Goal: Task Accomplishment & Management: Use online tool/utility

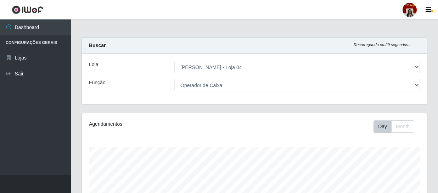
select select "251"
click at [280, 76] on div "Loja [Selecione...] Mar Vermelho - Loja 04 Função [Selecione...] ASG ASG + ASG …" at bounding box center [254, 79] width 345 height 50
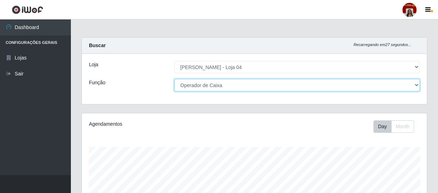
click at [281, 87] on select "[Selecione...] ASG ASG + ASG ++ Auxiliar de Depósito Auxiliar de Depósito + Aux…" at bounding box center [297, 85] width 246 height 12
click at [174, 79] on select "[Selecione...] ASG ASG + ASG ++ Auxiliar de Depósito Auxiliar de Depósito + Aux…" at bounding box center [297, 85] width 246 height 12
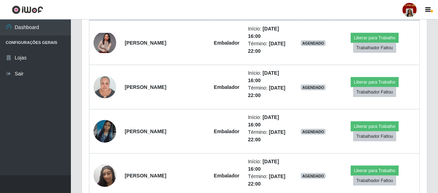
scroll to position [322, 0]
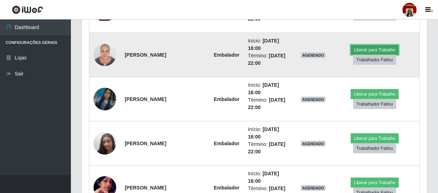
click at [373, 47] on button "Liberar para Trabalho" at bounding box center [375, 50] width 48 height 10
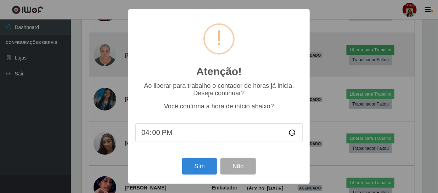
scroll to position [147, 342]
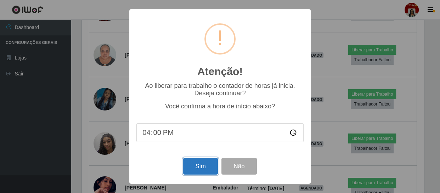
click at [202, 167] on button "Sim" at bounding box center [200, 166] width 34 height 17
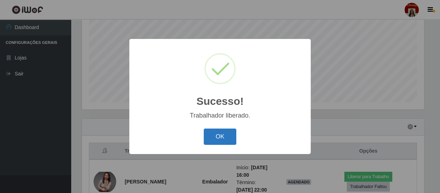
click at [210, 144] on button "OK" at bounding box center [220, 137] width 33 height 17
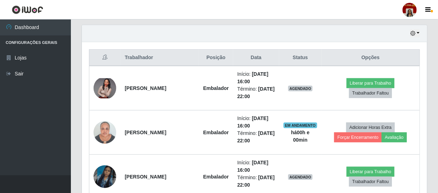
scroll to position [248, 0]
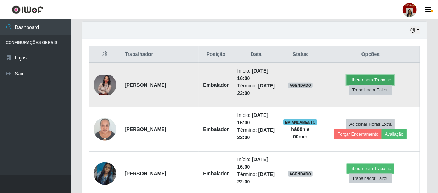
click at [364, 80] on button "Liberar para Trabalho" at bounding box center [370, 80] width 48 height 10
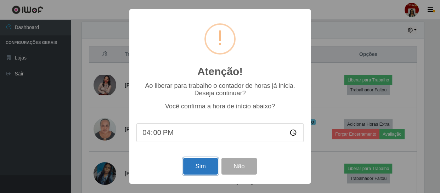
click at [210, 168] on button "Sim" at bounding box center [200, 166] width 34 height 17
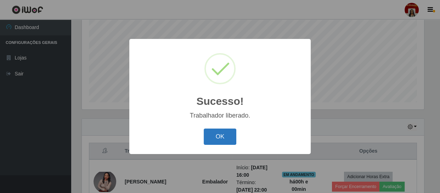
click at [220, 139] on button "OK" at bounding box center [220, 137] width 33 height 17
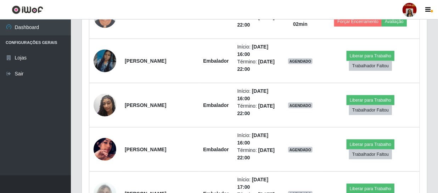
scroll to position [368, 0]
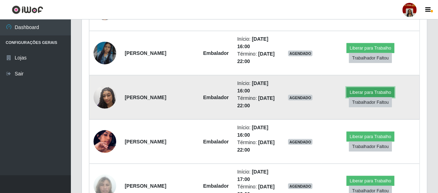
click at [366, 89] on button "Liberar para Trabalho" at bounding box center [370, 93] width 48 height 10
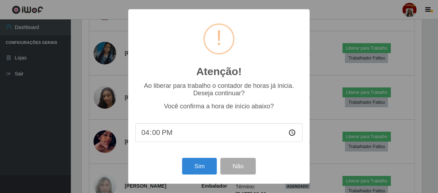
scroll to position [147, 342]
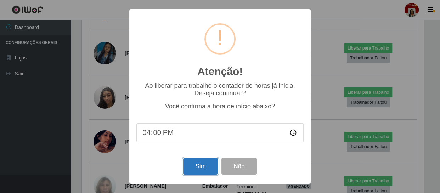
click at [208, 163] on button "Sim" at bounding box center [200, 166] width 34 height 17
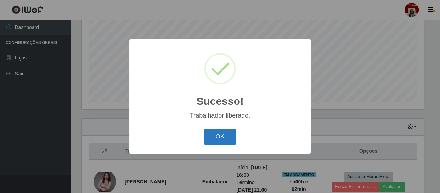
click at [226, 135] on button "OK" at bounding box center [220, 137] width 33 height 17
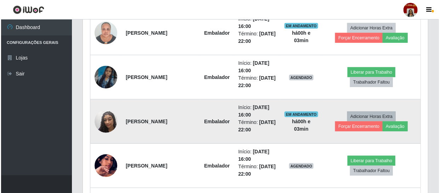
scroll to position [376, 0]
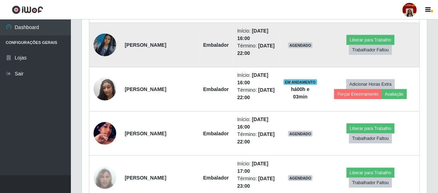
click at [101, 47] on img at bounding box center [105, 45] width 23 height 40
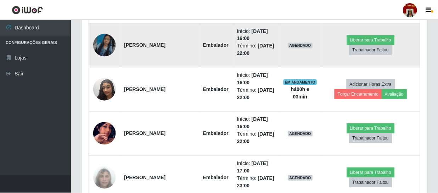
scroll to position [147, 342]
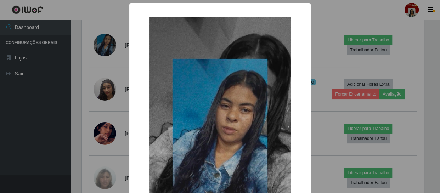
click at [114, 99] on div "× OK Cancel" at bounding box center [220, 96] width 440 height 193
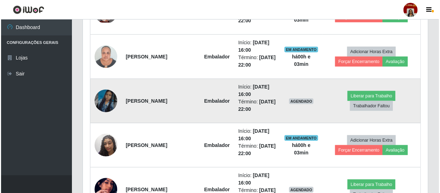
scroll to position [408, 0]
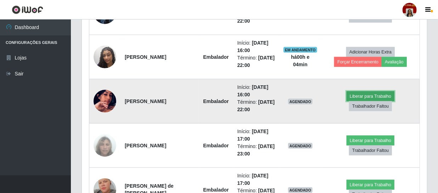
click at [360, 95] on button "Liberar para Trabalho" at bounding box center [370, 96] width 48 height 10
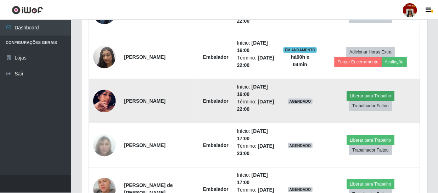
scroll to position [147, 342]
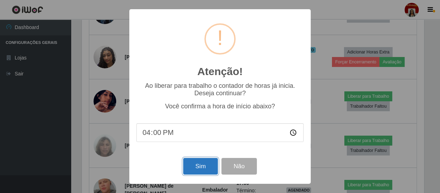
click at [202, 166] on button "Sim" at bounding box center [200, 166] width 34 height 17
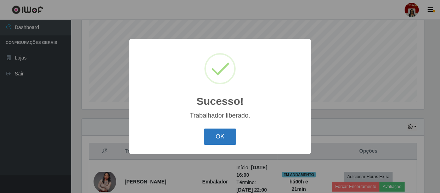
click at [215, 130] on button "OK" at bounding box center [220, 137] width 33 height 17
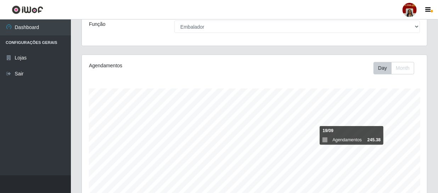
scroll to position [0, 0]
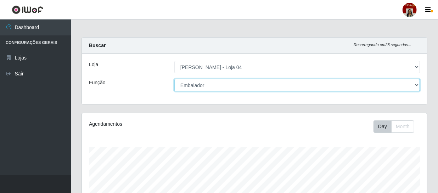
click at [416, 85] on select "[Selecione...] ASG ASG + ASG ++ Auxiliar de Depósito Auxiliar de Depósito + Aux…" at bounding box center [297, 85] width 246 height 12
click at [174, 79] on select "[Selecione...] ASG ASG + ASG ++ Auxiliar de Depósito Auxiliar de Depósito + Aux…" at bounding box center [297, 85] width 246 height 12
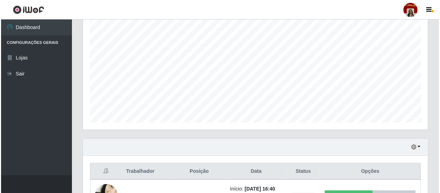
scroll to position [239, 0]
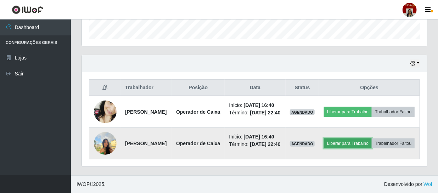
click at [372, 139] on button "Liberar para Trabalho" at bounding box center [348, 144] width 48 height 10
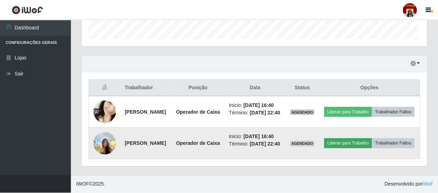
scroll to position [147, 342]
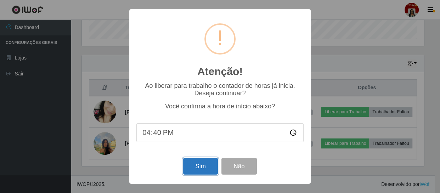
click at [198, 166] on button "Sim" at bounding box center [200, 166] width 34 height 17
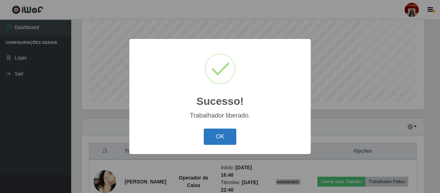
click at [222, 137] on button "OK" at bounding box center [220, 137] width 33 height 17
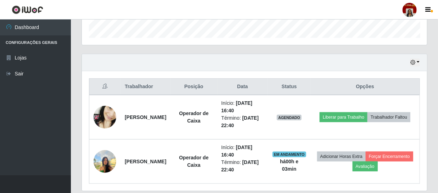
scroll to position [239, 0]
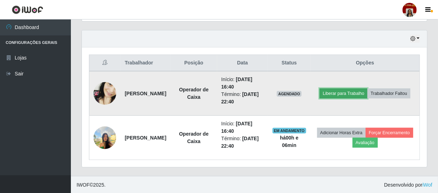
click at [367, 89] on button "Liberar para Trabalho" at bounding box center [344, 94] width 48 height 10
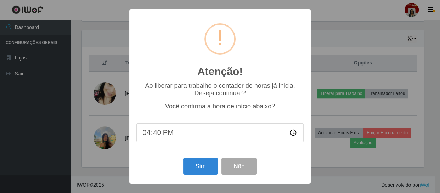
click at [163, 133] on input "16:40" at bounding box center [219, 132] width 167 height 19
click at [210, 168] on button "Sim" at bounding box center [200, 166] width 34 height 17
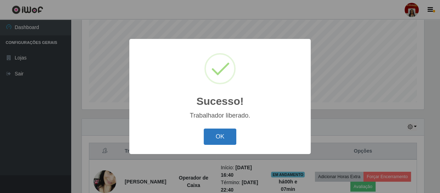
click at [216, 139] on button "OK" at bounding box center [220, 137] width 33 height 17
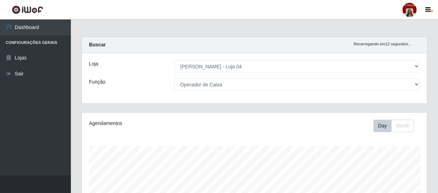
scroll to position [0, 0]
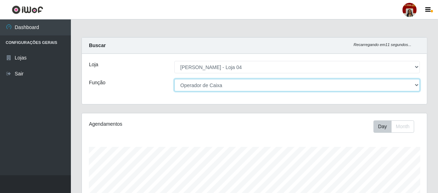
click at [377, 81] on select "[Selecione...] ASG ASG + ASG ++ Auxiliar de Depósito Auxiliar de Depósito + Aux…" at bounding box center [297, 85] width 246 height 12
select select "1"
click at [174, 79] on select "[Selecione...] ASG ASG + ASG ++ Auxiliar de Depósito Auxiliar de Depósito + Aux…" at bounding box center [297, 85] width 246 height 12
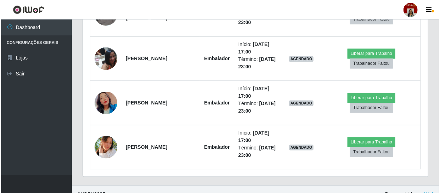
scroll to position [593, 0]
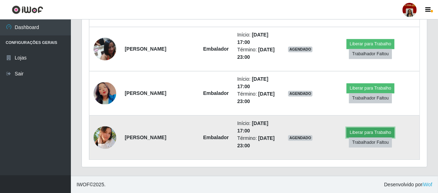
click at [389, 133] on button "Liberar para Trabalho" at bounding box center [370, 133] width 48 height 10
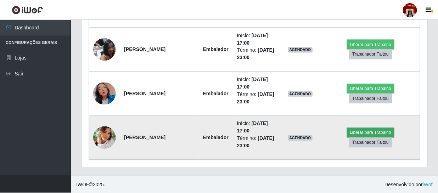
scroll to position [147, 342]
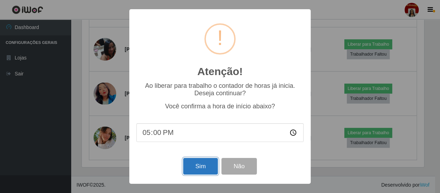
click at [202, 165] on button "Sim" at bounding box center [200, 166] width 34 height 17
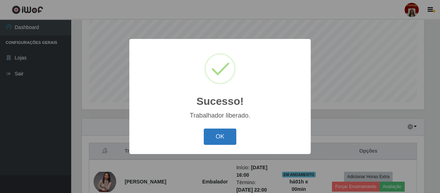
click at [232, 137] on button "OK" at bounding box center [220, 137] width 33 height 17
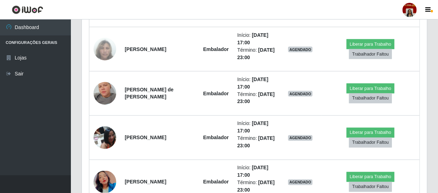
scroll to position [505, 0]
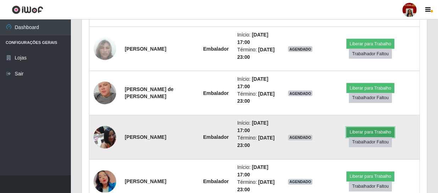
click at [378, 132] on button "Liberar para Trabalho" at bounding box center [370, 133] width 48 height 10
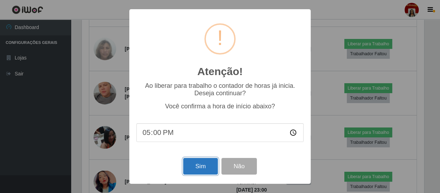
click at [201, 166] on button "Sim" at bounding box center [200, 166] width 34 height 17
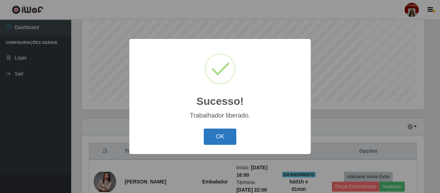
click at [216, 132] on button "OK" at bounding box center [220, 137] width 33 height 17
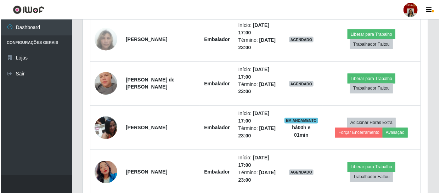
scroll to position [473, 0]
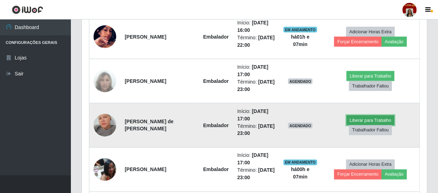
click at [382, 117] on button "Liberar para Trabalho" at bounding box center [370, 120] width 48 height 10
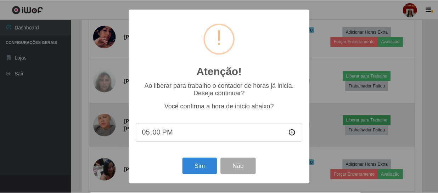
scroll to position [147, 342]
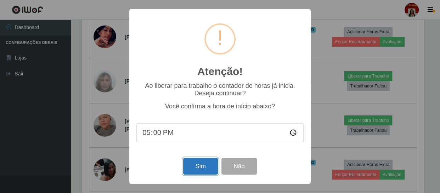
click at [196, 167] on button "Sim" at bounding box center [200, 166] width 34 height 17
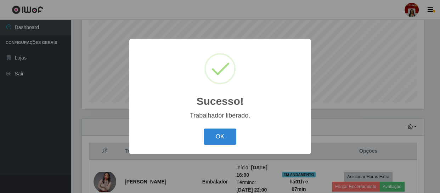
click at [220, 123] on div "Sucesso! × Trabalhador liberado. OK Cancel" at bounding box center [219, 96] width 181 height 115
click at [226, 142] on button "OK" at bounding box center [220, 137] width 33 height 17
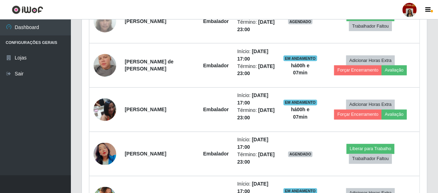
scroll to position [529, 0]
